Goal: Information Seeking & Learning: Learn about a topic

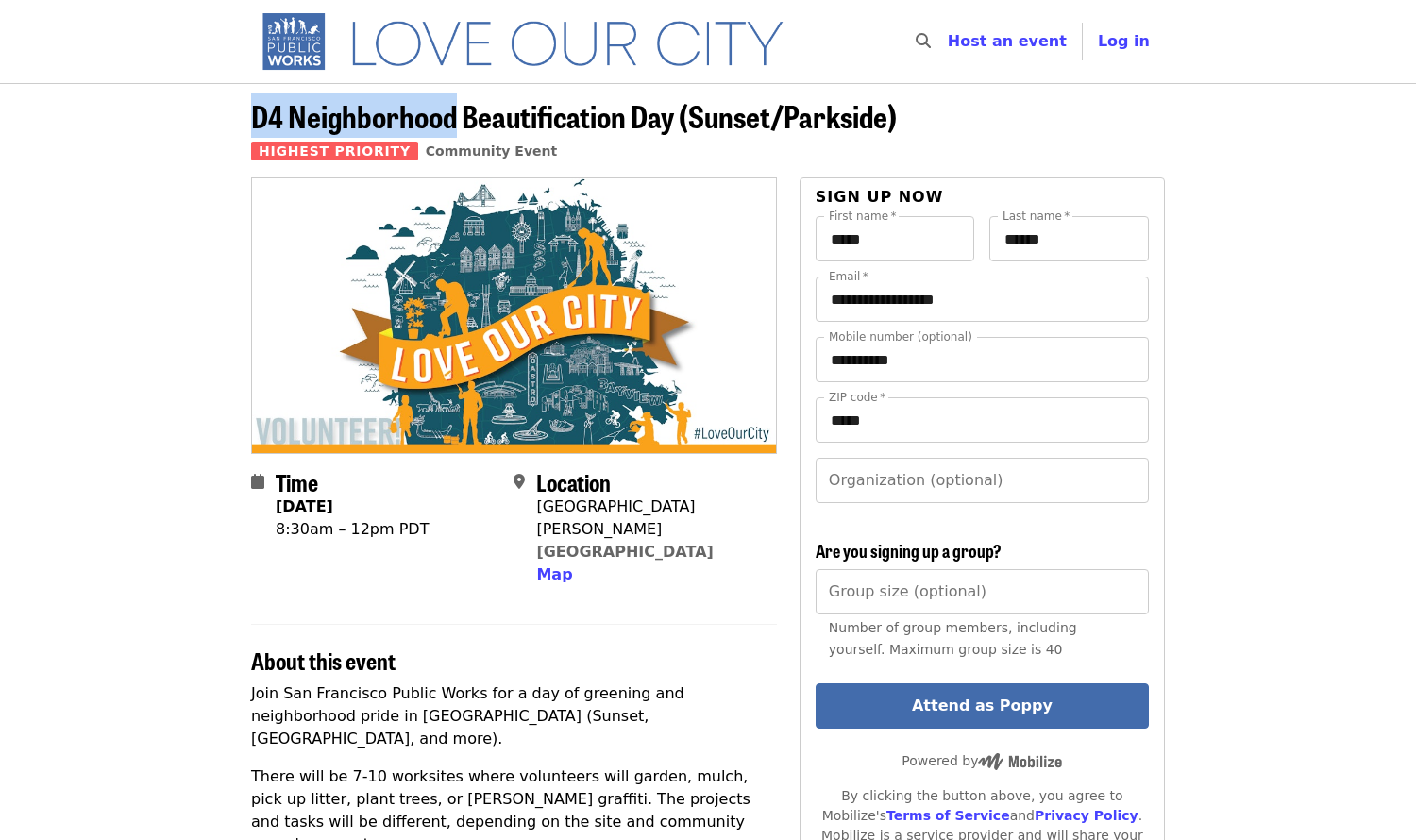
drag, startPoint x: 249, startPoint y: 113, endPoint x: 457, endPoint y: 121, distance: 208.2
click at [457, 121] on div "D4 Neighborhood Beautification Day (Sunset/Parkside) Highest Priority Community…" at bounding box center [708, 138] width 944 height 78
click at [260, 120] on span "D4 Neighborhood Beautification Day (Sunset/Parkside)" at bounding box center [573, 115] width 646 height 45
drag, startPoint x: 251, startPoint y: 113, endPoint x: 674, endPoint y: 106, distance: 423.1
click at [674, 106] on span "D4 Neighborhood Beautification Day (Sunset/Parkside)" at bounding box center [573, 115] width 646 height 45
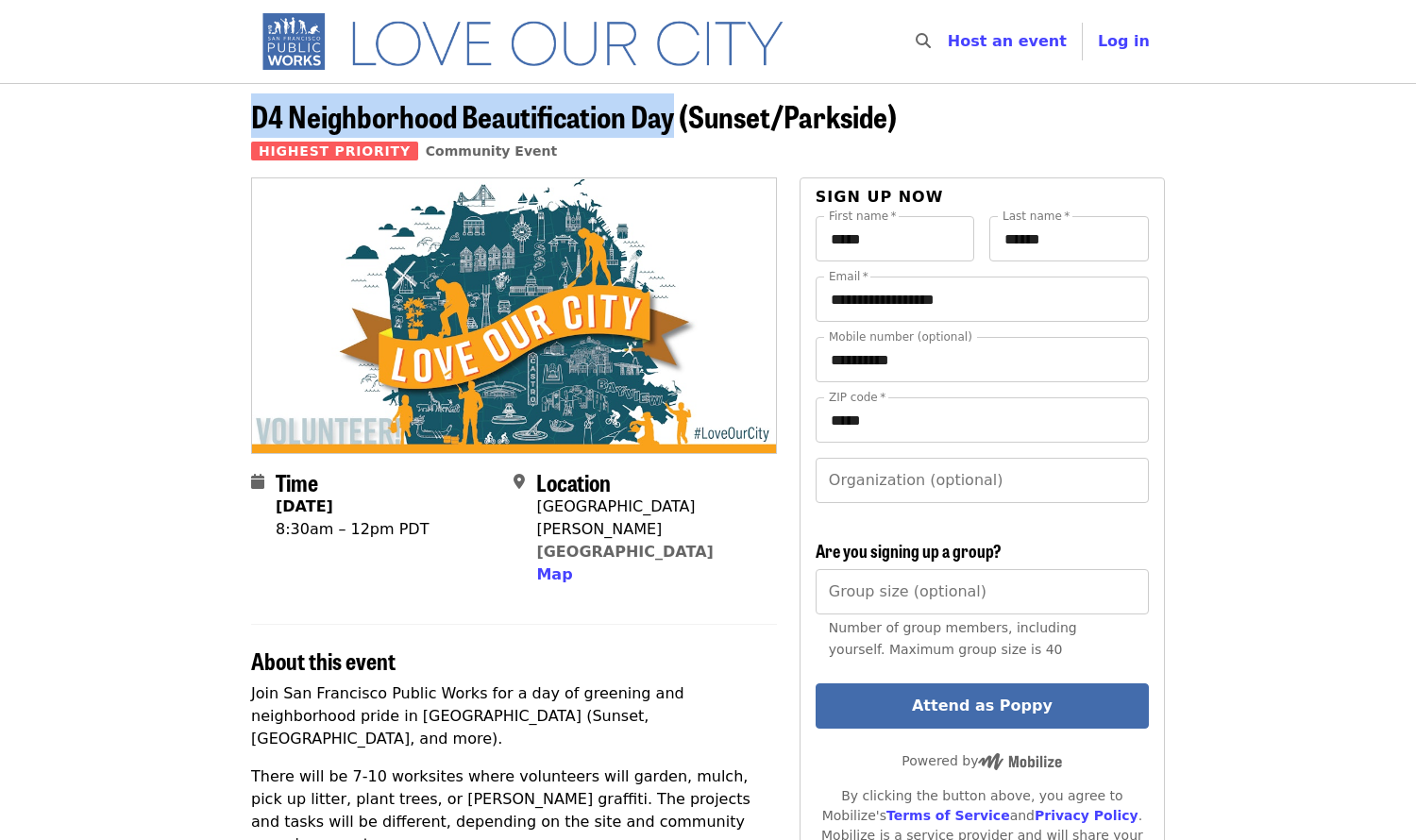
copy span "D4 Neighborhood Beautification Day"
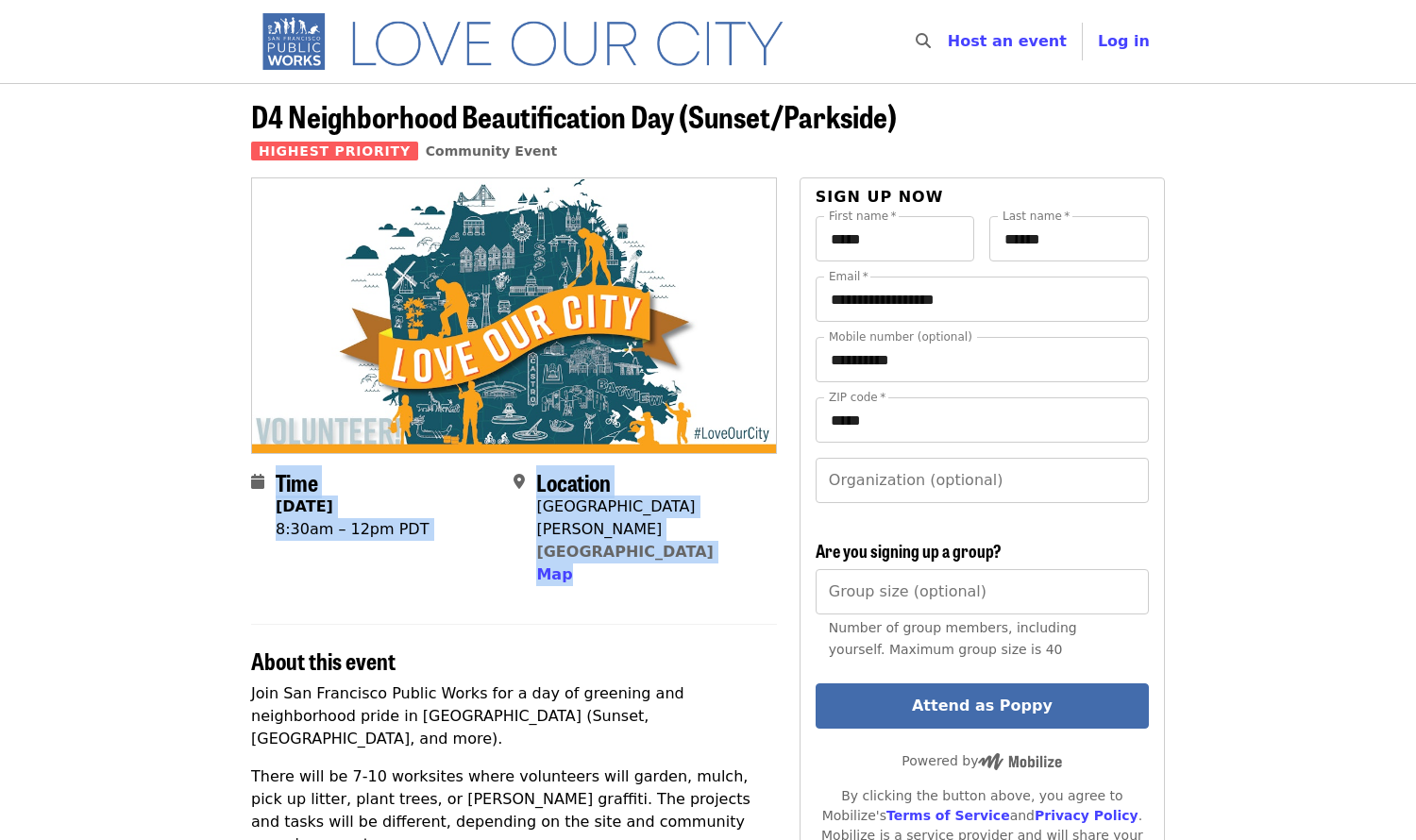
drag, startPoint x: 236, startPoint y: 478, endPoint x: 627, endPoint y: 576, distance: 403.1
copy section "Time [DATE] 8:30am – 12pm PDT Location [GEOGRAPHIC_DATA][PERSON_NAME] Map"
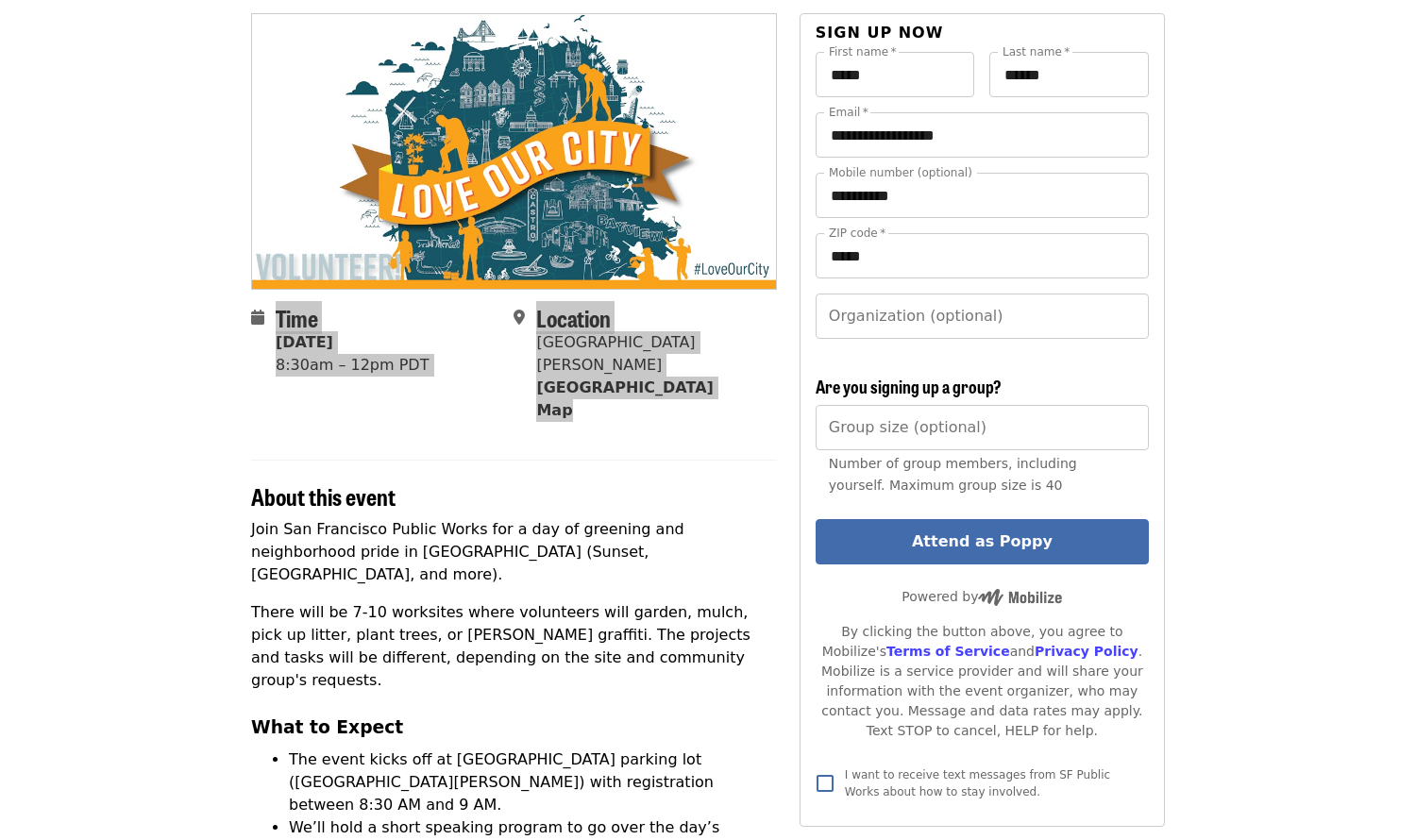
scroll to position [189, 0]
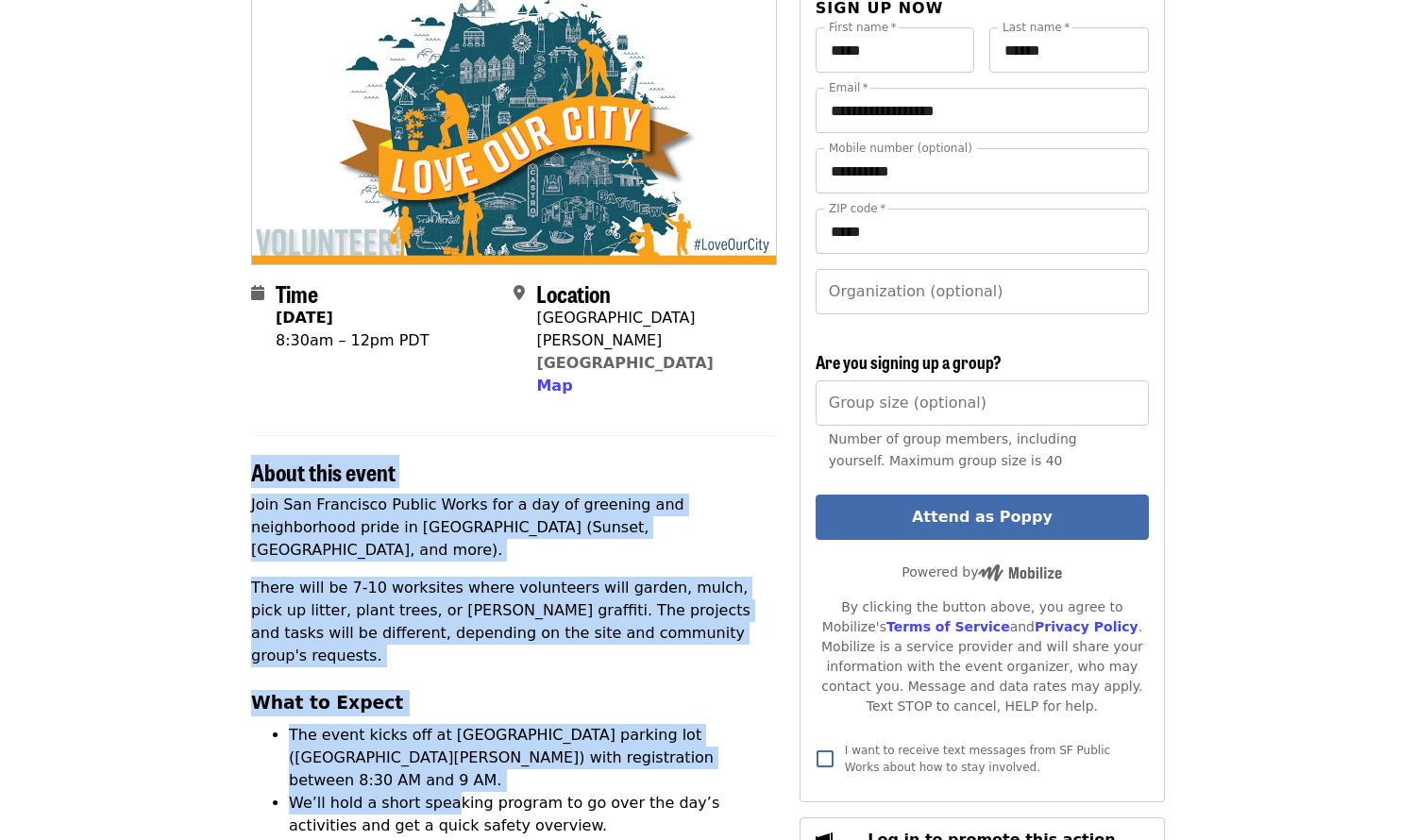
drag, startPoint x: 242, startPoint y: 444, endPoint x: 443, endPoint y: 705, distance: 329.4
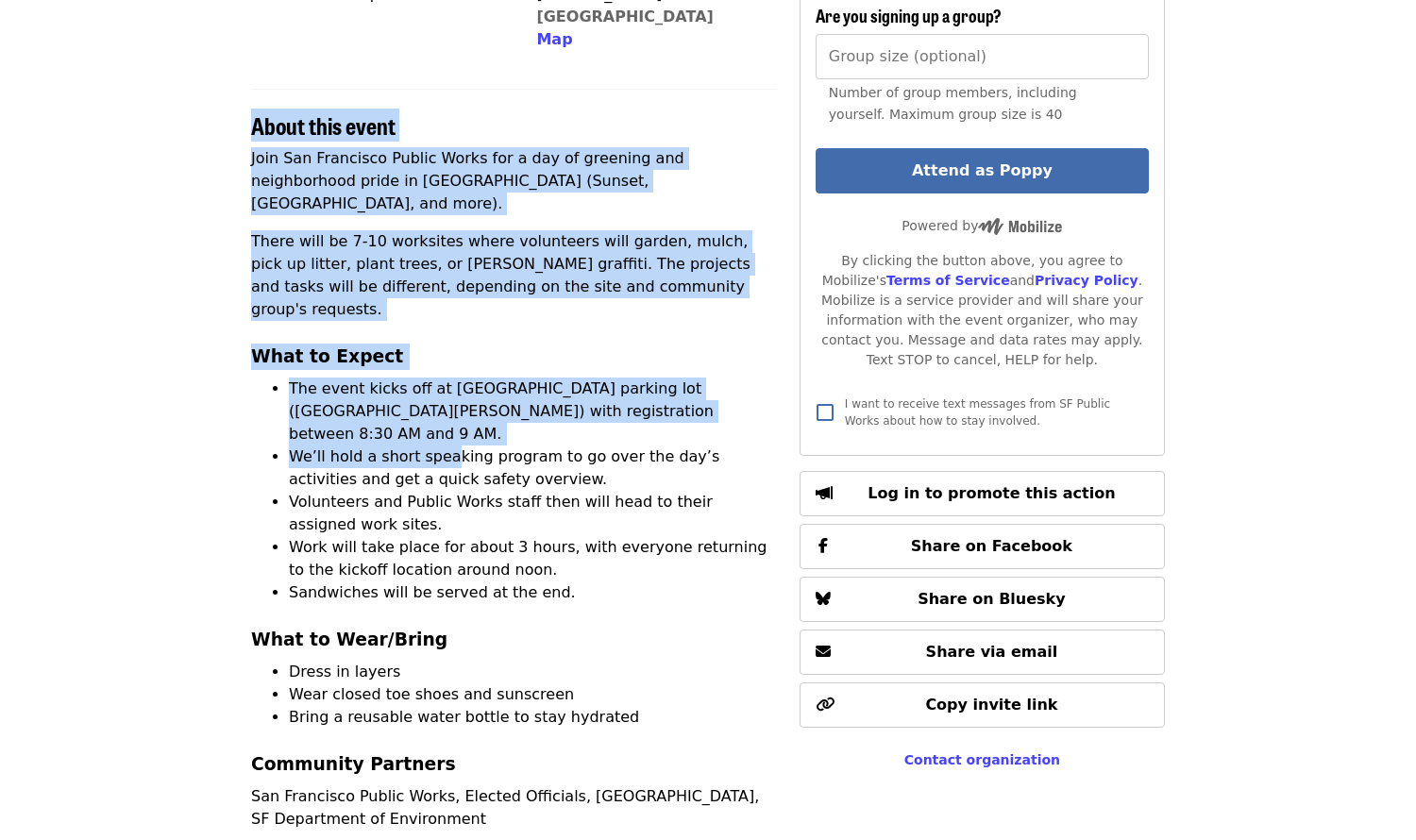
scroll to position [566, 0]
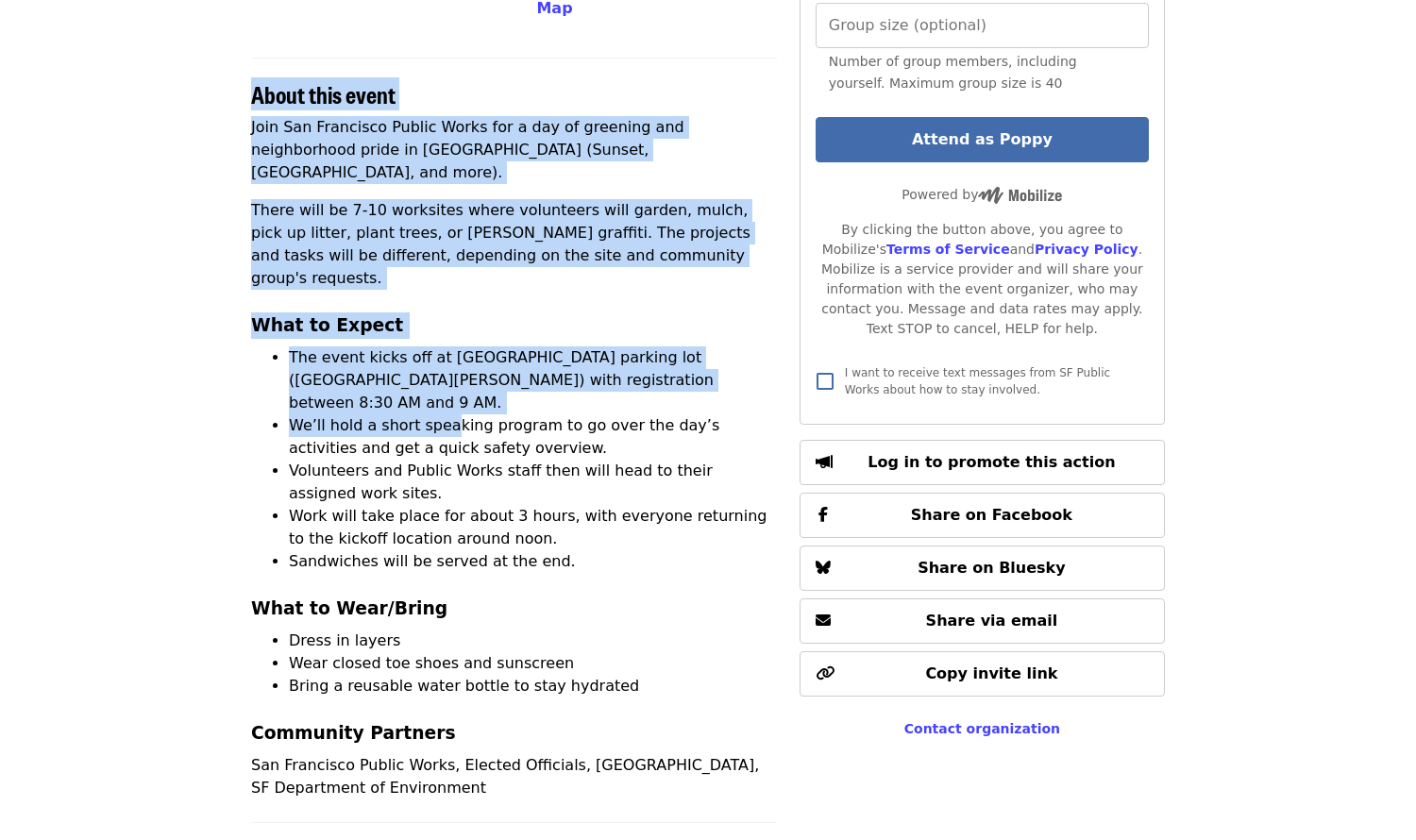
click at [533, 754] on p "San Francisco Public Works, Elected Officials, [GEOGRAPHIC_DATA], SF Department…" at bounding box center [513, 777] width 525 height 46
copy section "Lorem ipsu dolor Sita Con Adipiscin Elitse Doeiu tem i utl et dolorema ali enim…"
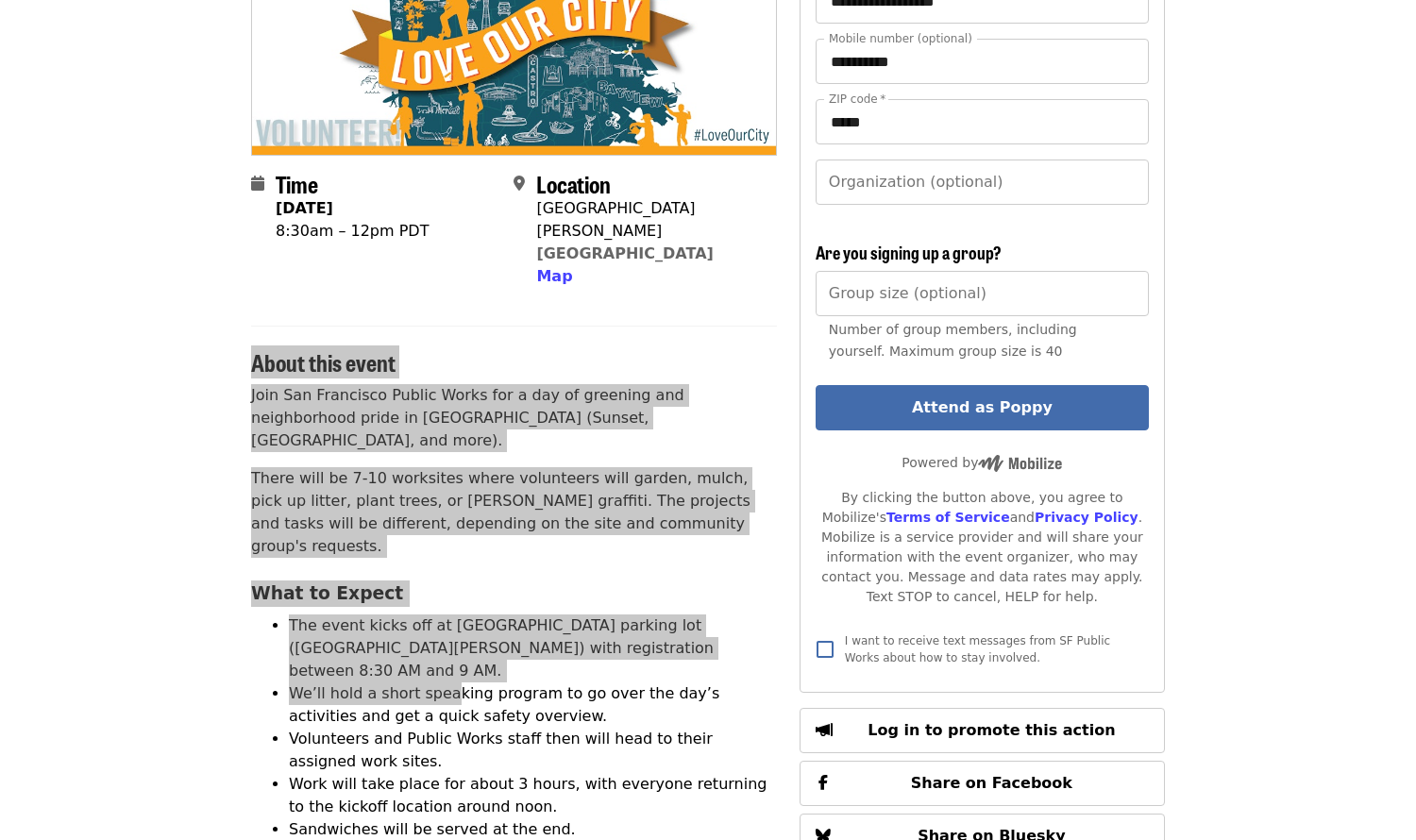
scroll to position [0, 0]
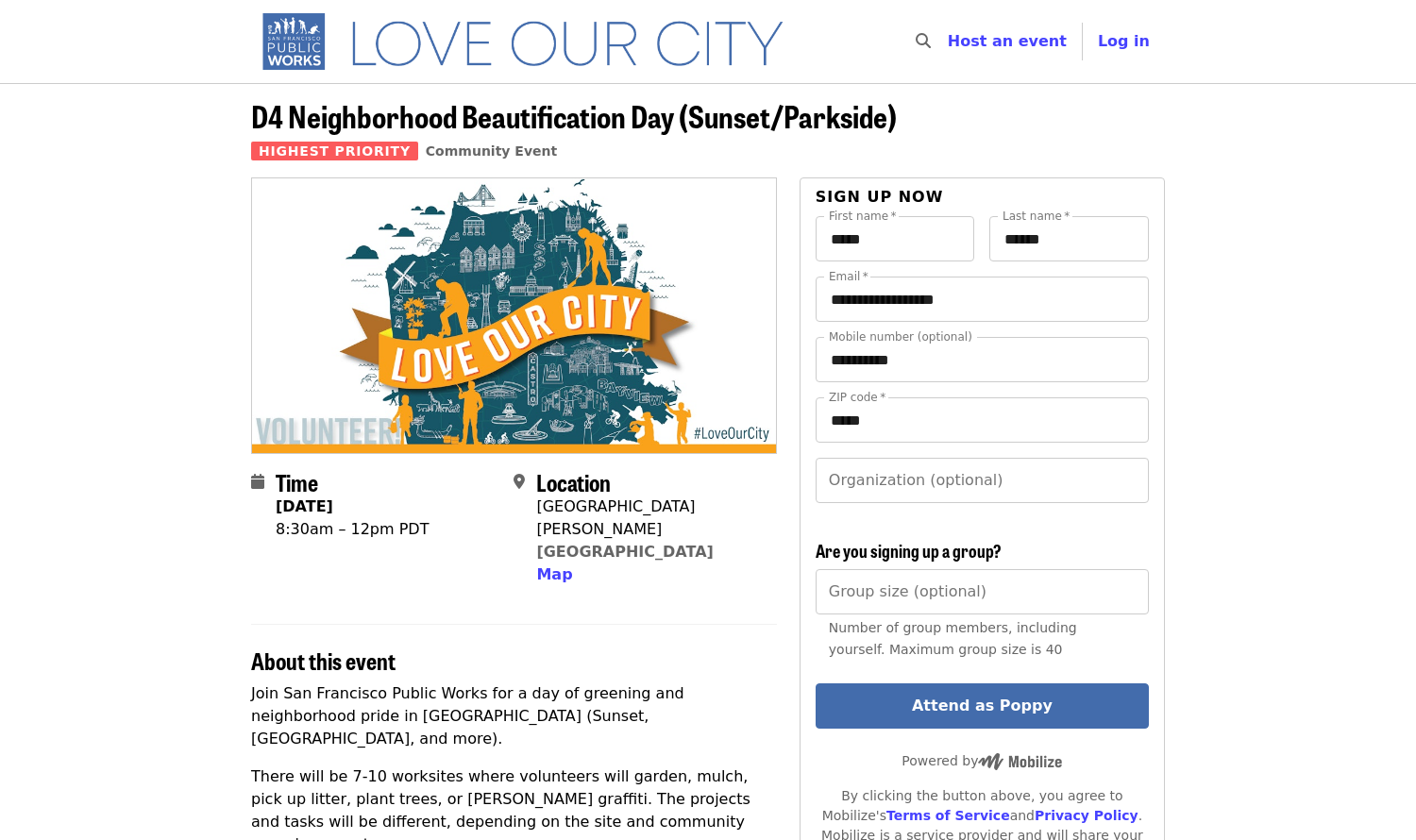
click at [250, 112] on div "D4 Neighborhood Beautification Day (Sunset/Parkside) Highest Priority Community…" at bounding box center [708, 138] width 944 height 78
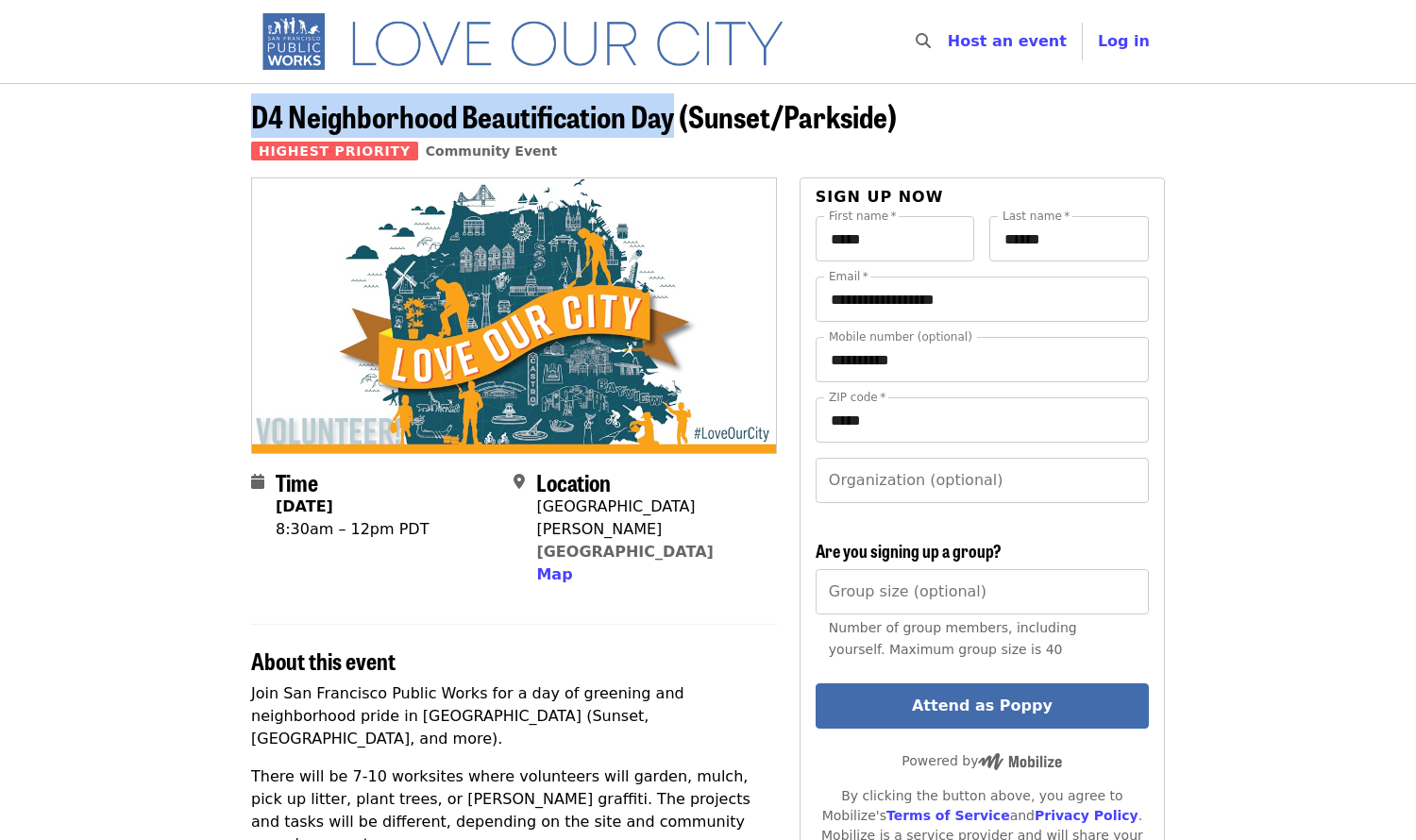
drag, startPoint x: 254, startPoint y: 113, endPoint x: 670, endPoint y: 120, distance: 416.1
click at [670, 120] on span "D4 Neighborhood Beautification Day (Sunset/Parkside)" at bounding box center [573, 115] width 646 height 45
copy span "D4 Neighborhood Beautification Day"
